Goal: Obtain resource: Obtain resource

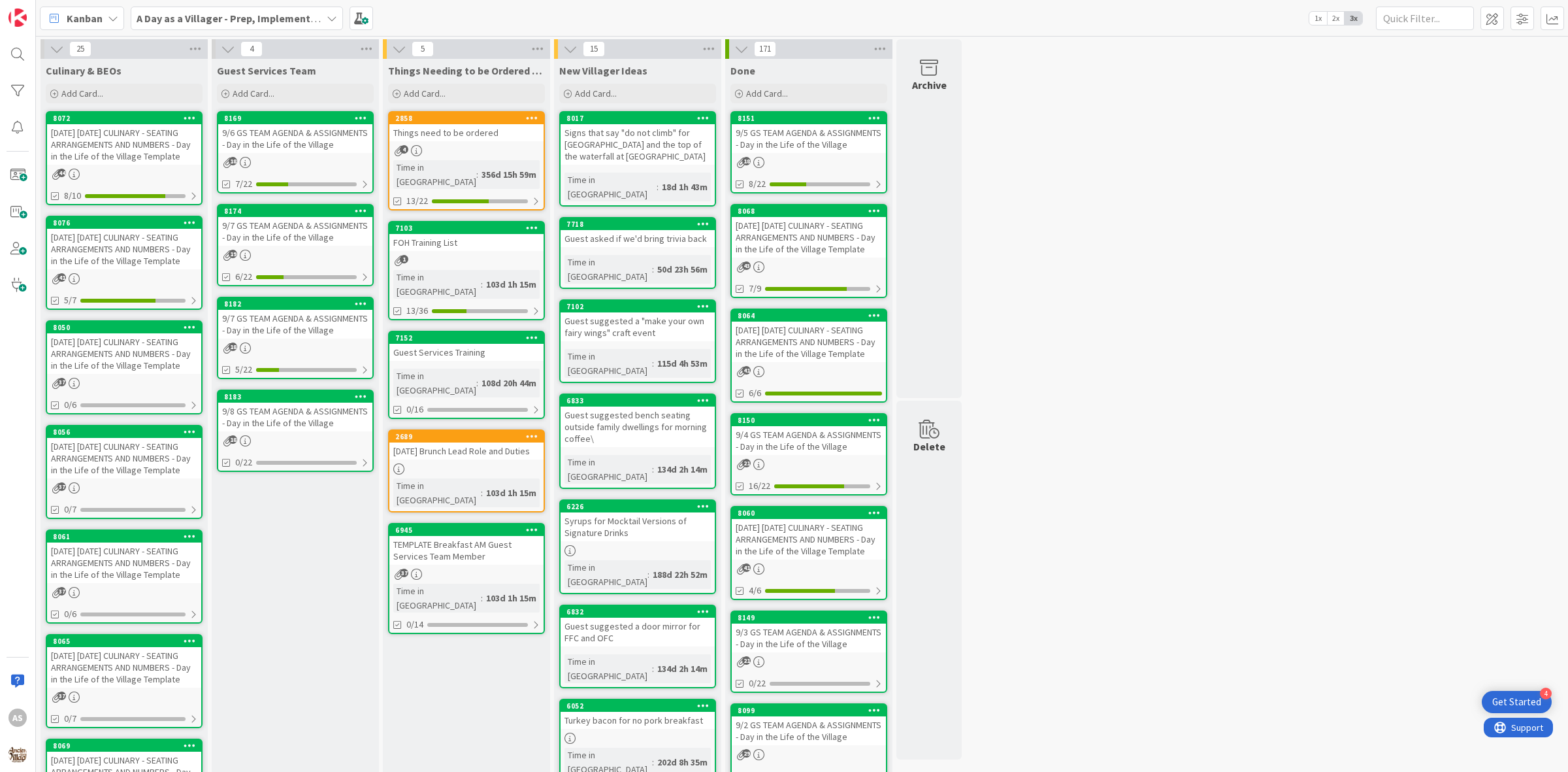
click at [145, 367] on div "[DATE] [DATE] CULINARY - SEATING ARRANGEMENTS AND NUMBERS - Day in the Life of …" at bounding box center [124, 353] width 154 height 40
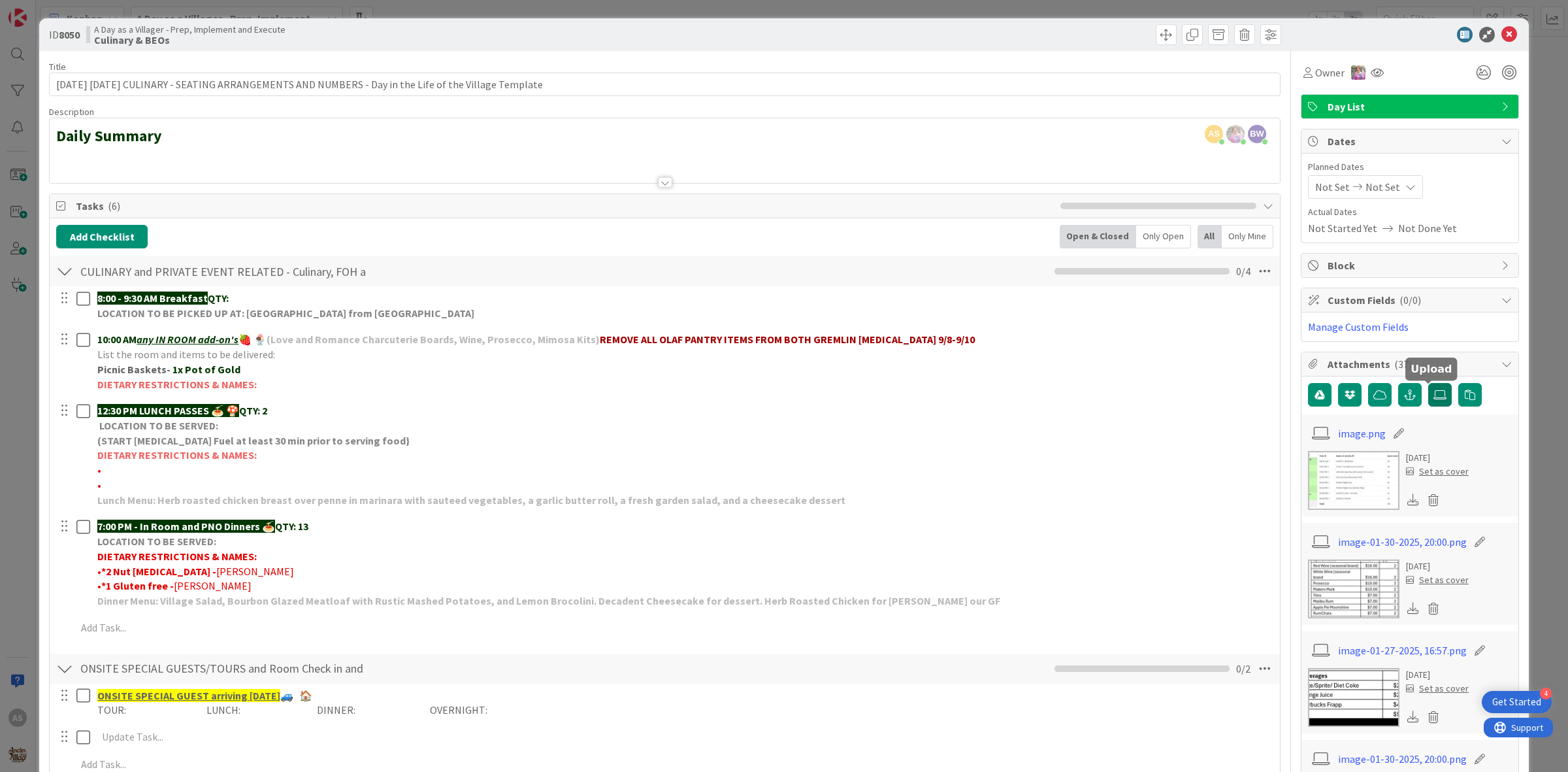
click at [1428, 402] on label at bounding box center [1440, 395] width 23 height 23
click at [1428, 383] on input "file" at bounding box center [1428, 383] width 0 height 0
click at [1434, 400] on icon at bounding box center [1440, 394] width 13 height 10
click at [1428, 383] on input "file" at bounding box center [1428, 383] width 0 height 0
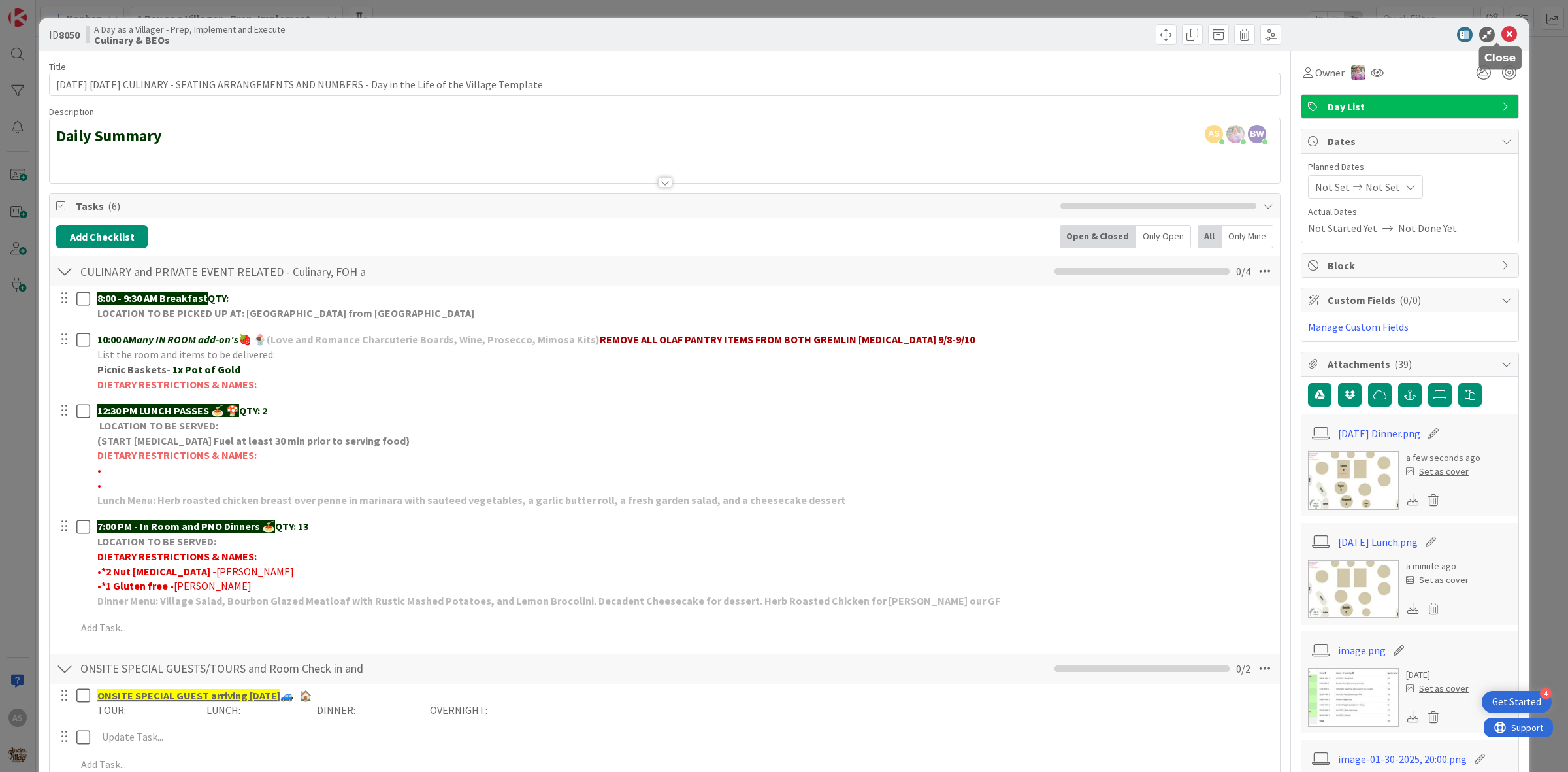
click at [1502, 32] on icon at bounding box center [1509, 34] width 16 height 16
